Goal: Find specific page/section: Find specific page/section

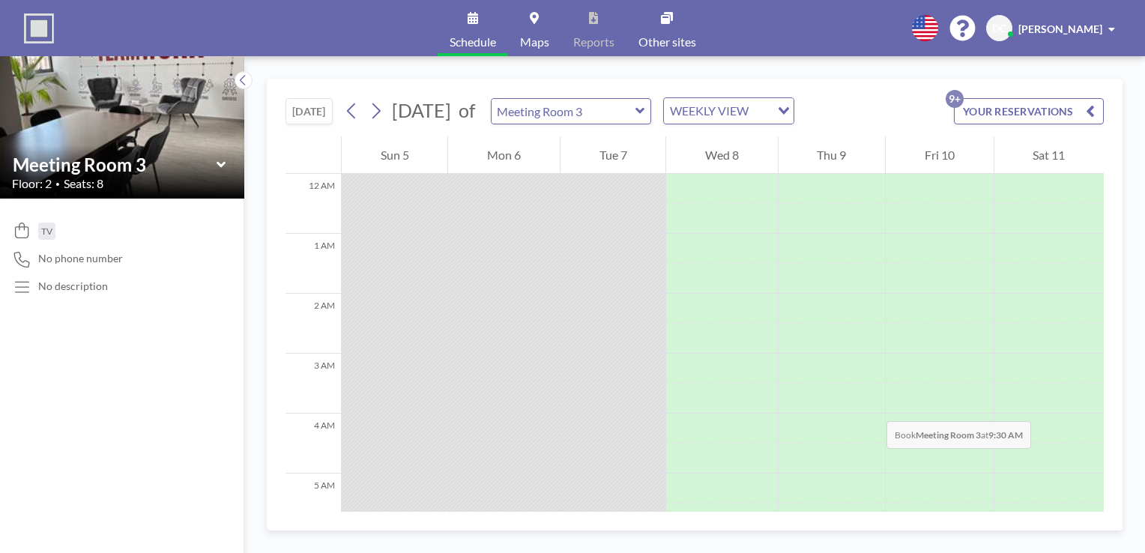
scroll to position [432, 0]
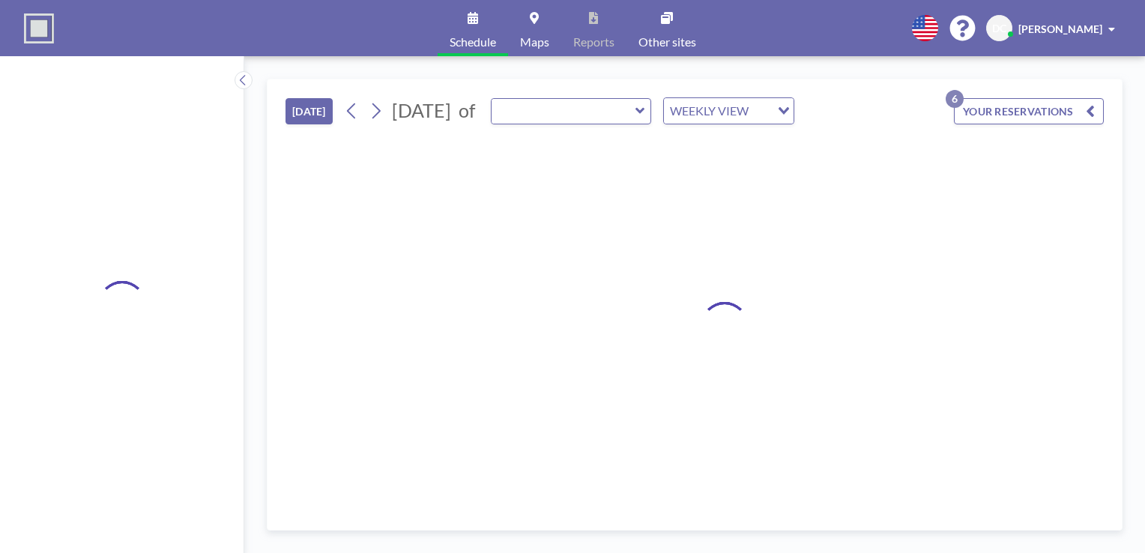
type input "Meeting Room 1"
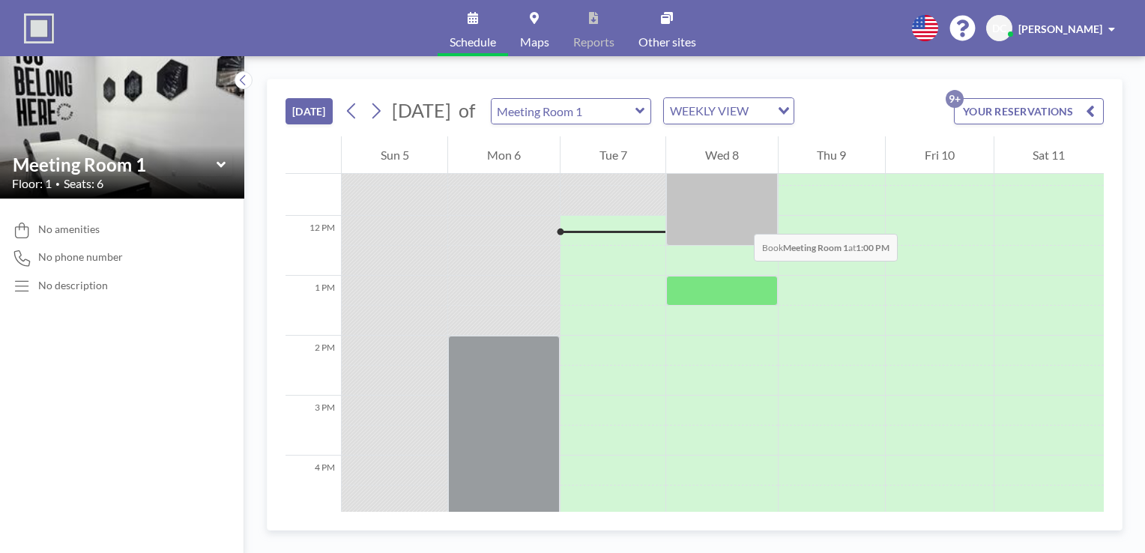
scroll to position [525, 0]
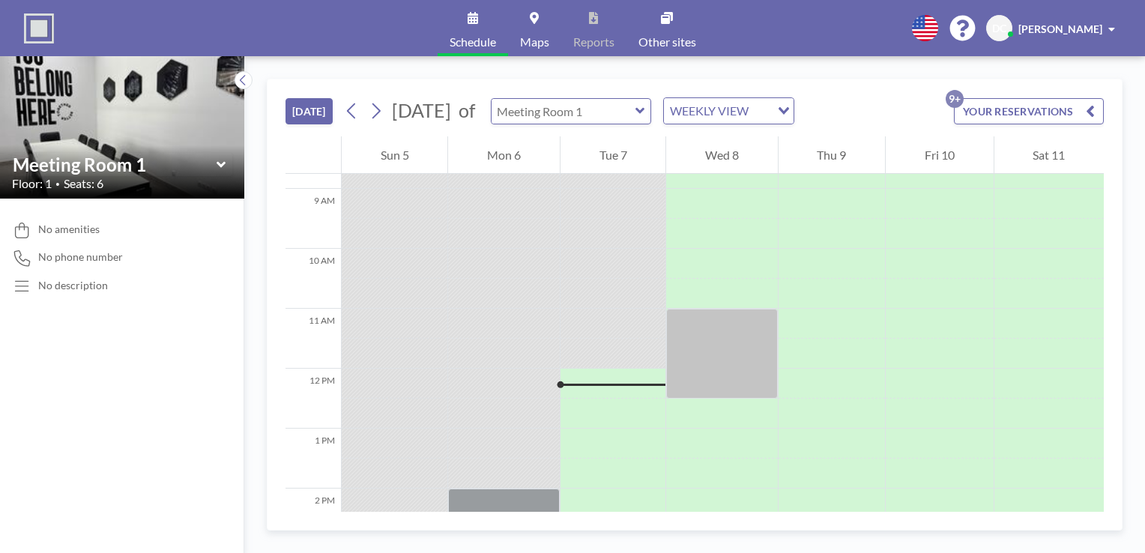
click at [636, 115] on input "text" at bounding box center [564, 111] width 144 height 25
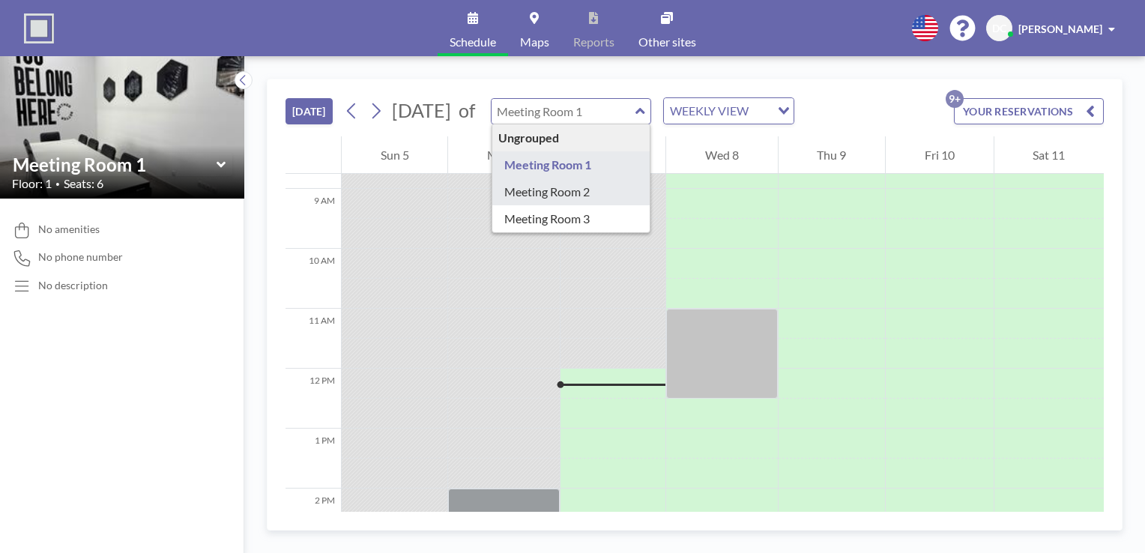
type input "Meeting Room 2"
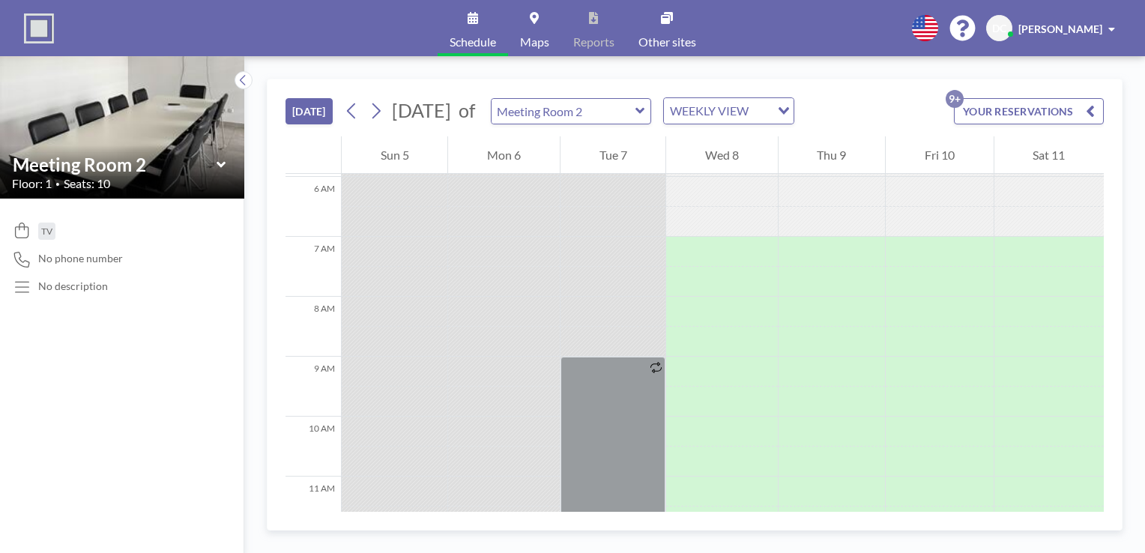
scroll to position [450, 0]
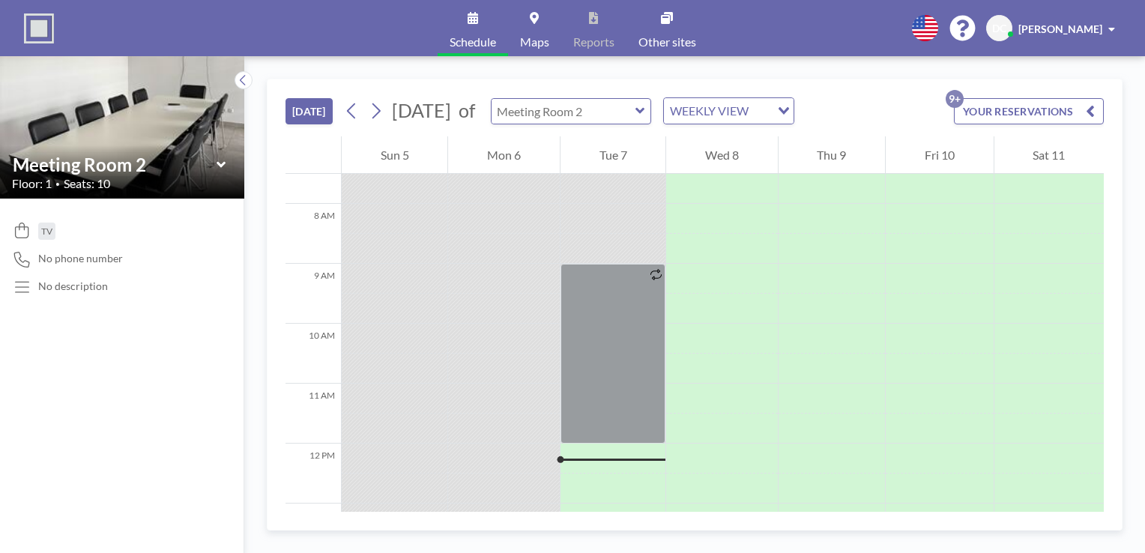
click at [614, 119] on input "text" at bounding box center [564, 111] width 144 height 25
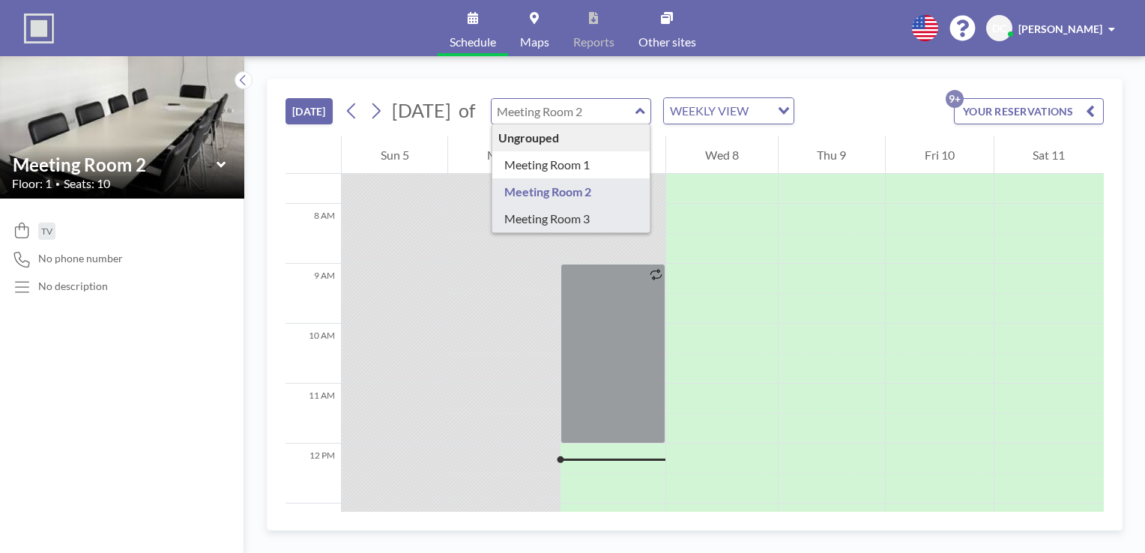
type input "Meeting Room 3"
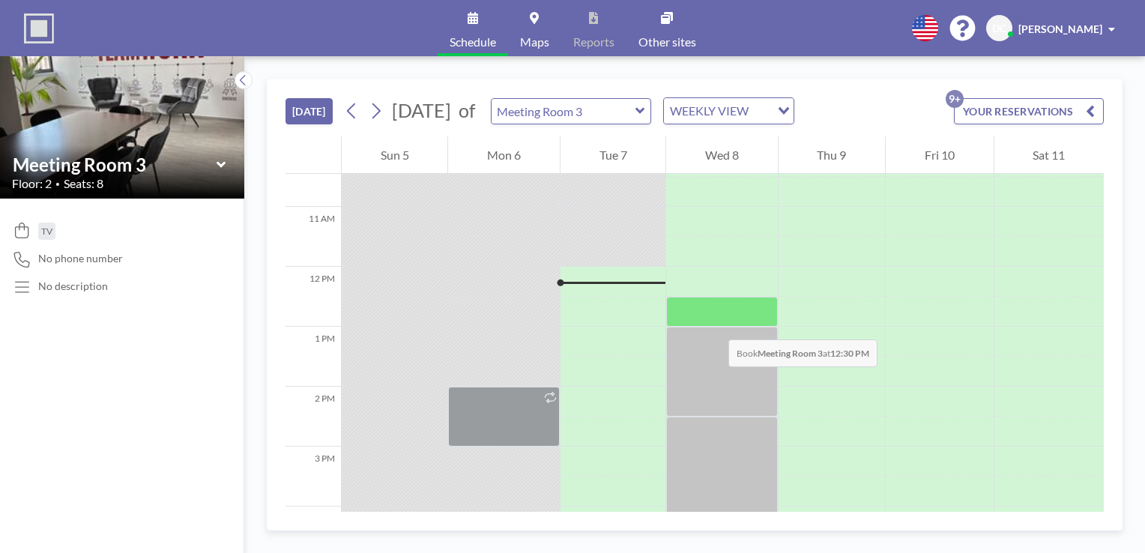
scroll to position [600, 0]
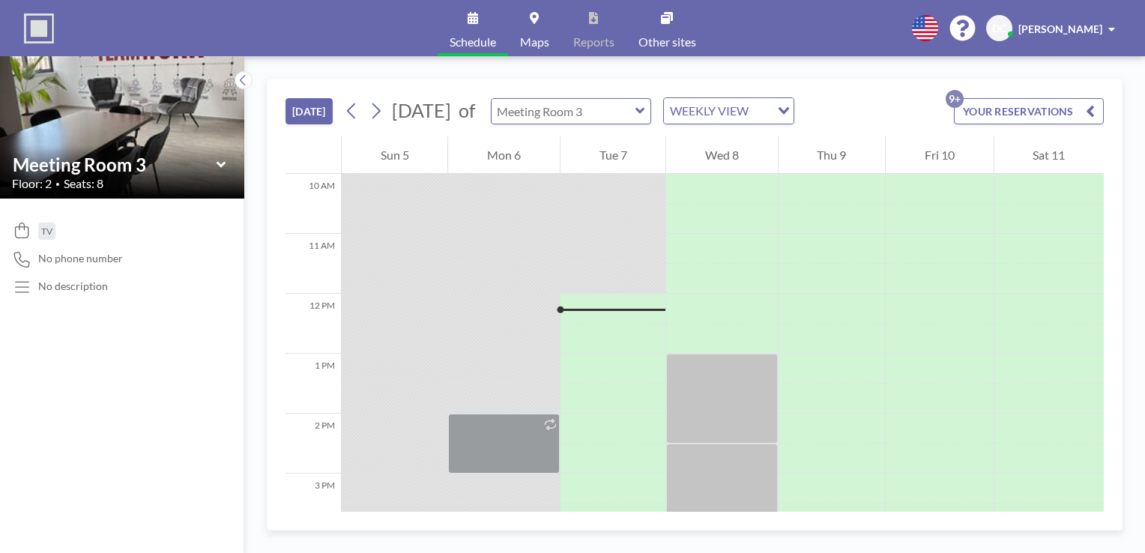
click at [636, 114] on input "text" at bounding box center [564, 111] width 144 height 25
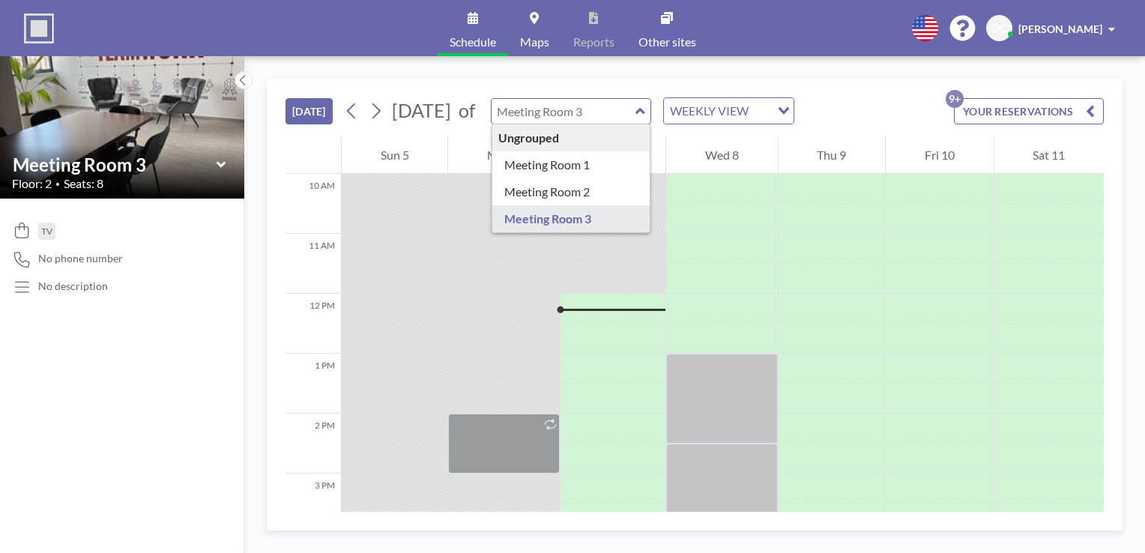
type input "Meeting Room 1"
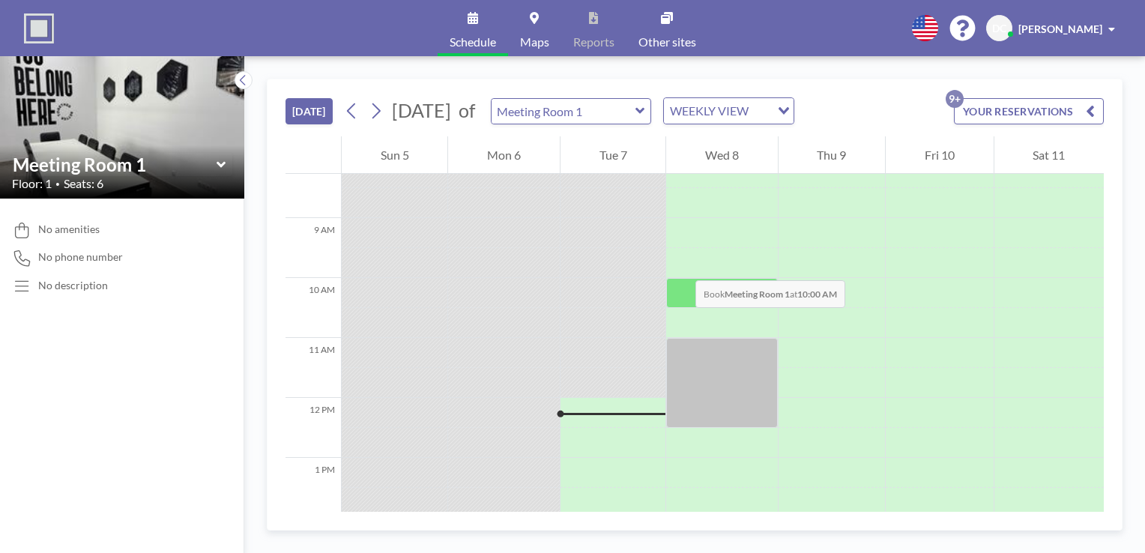
scroll to position [525, 0]
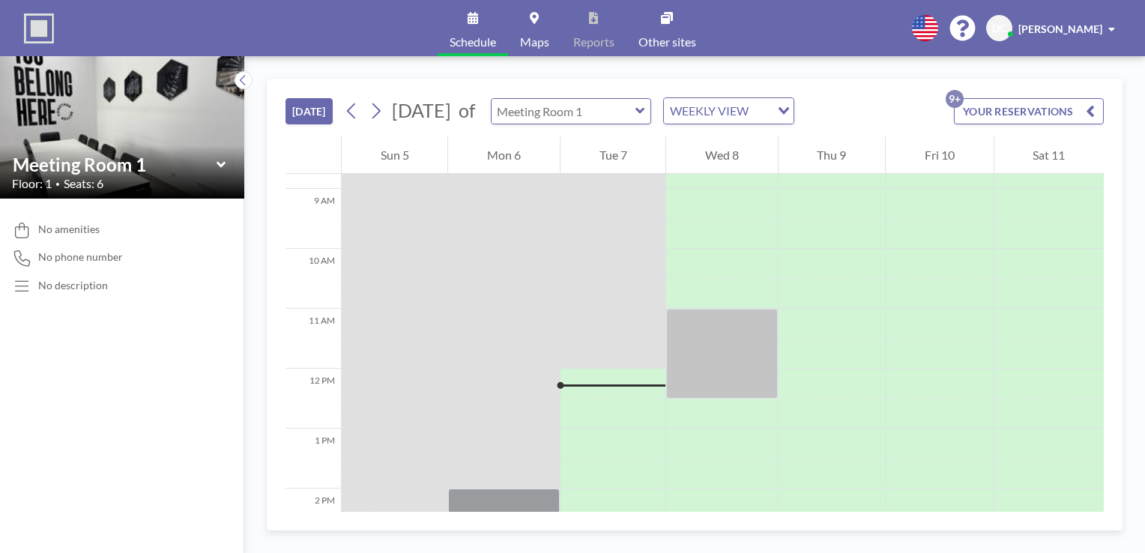
click at [617, 119] on input "text" at bounding box center [564, 111] width 144 height 25
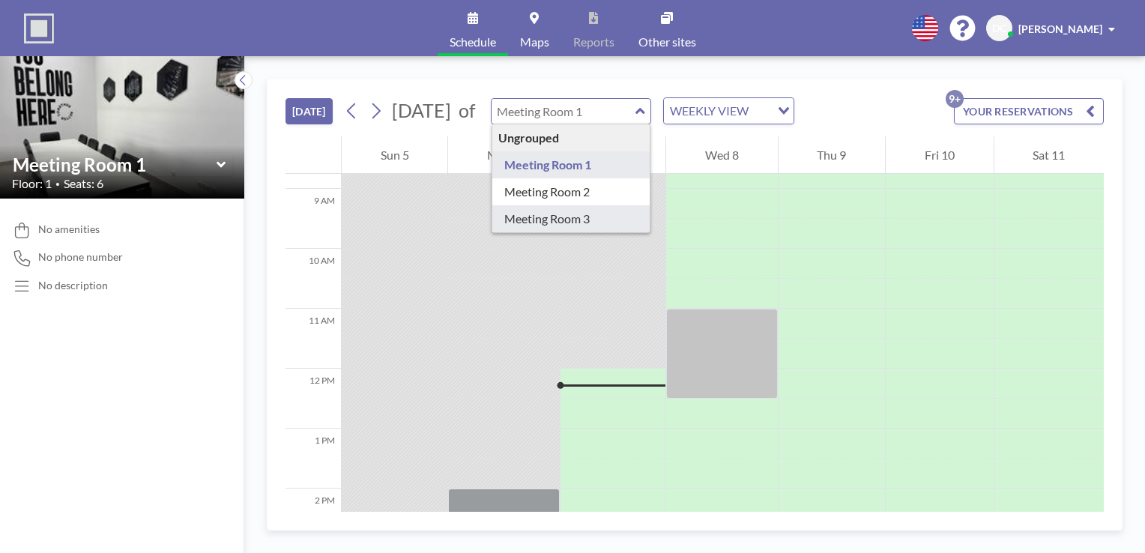
type input "Meeting Room 3"
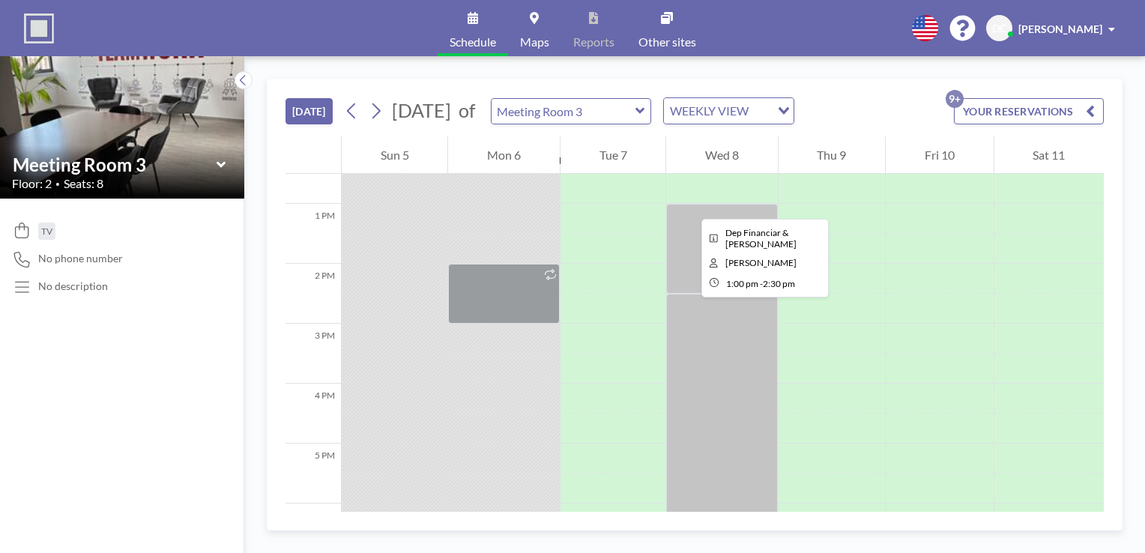
scroll to position [600, 0]
